Goal: Information Seeking & Learning: Learn about a topic

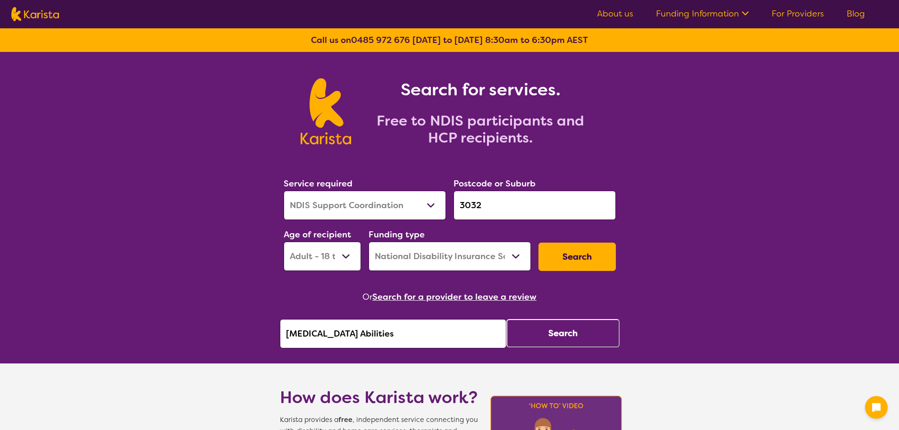
select select "NDIS Support Coordination"
select select "AD"
select select "NDIS"
click at [521, 337] on button "Search" at bounding box center [562, 333] width 113 height 28
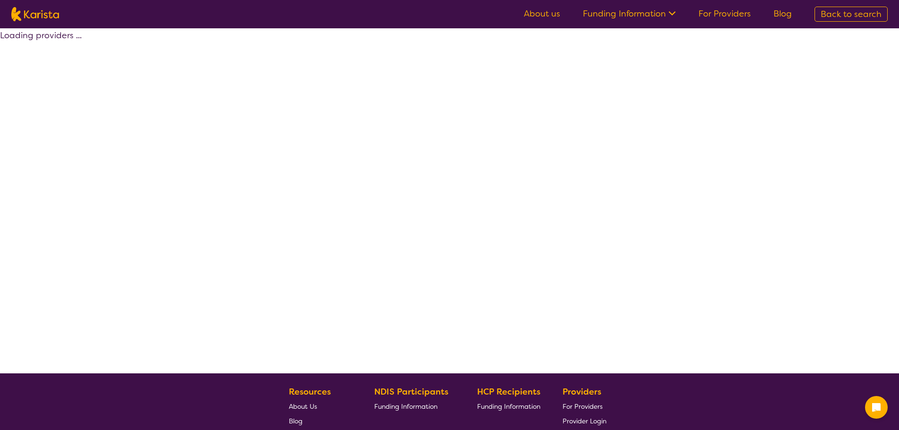
select select "by_score"
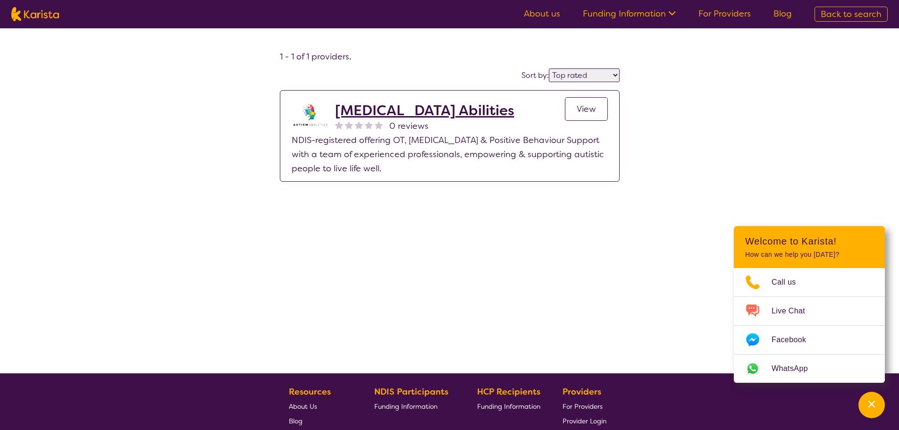
click at [591, 102] on link "View" at bounding box center [586, 109] width 43 height 24
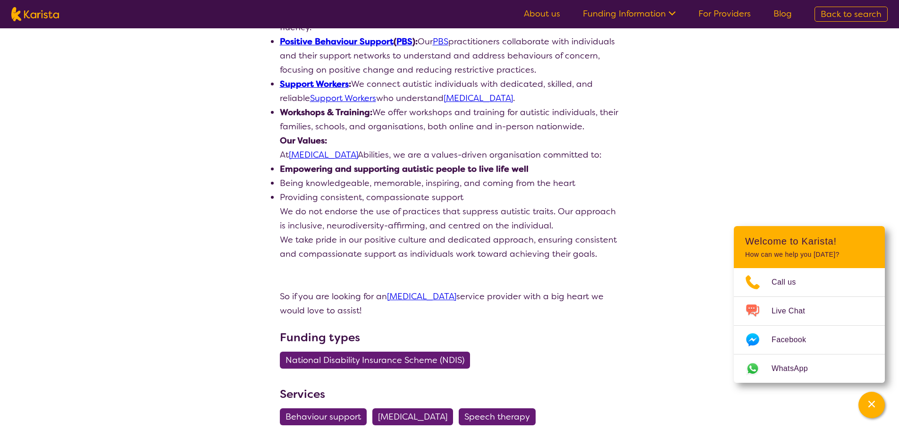
scroll to position [330, 0]
